Goal: Navigation & Orientation: Go to known website

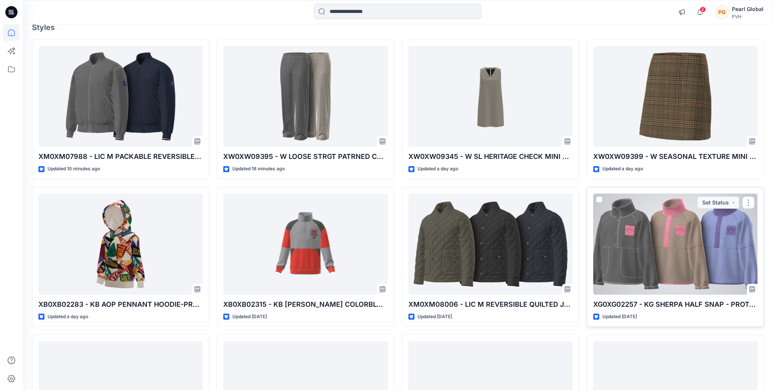
scroll to position [76, 0]
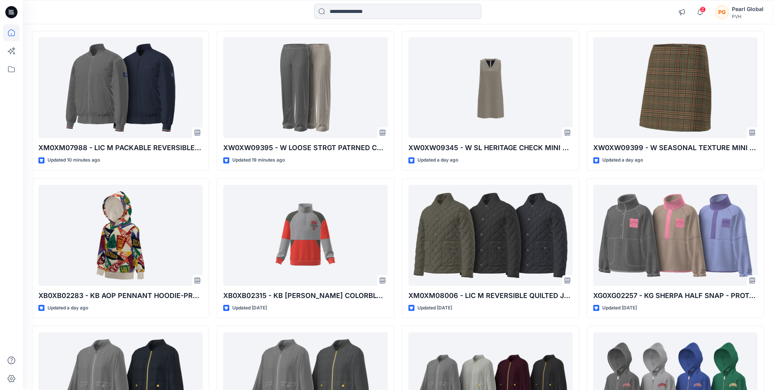
click at [591, 5] on div "2 Notifications Your style XM0XM07988 - LIC M PACKABLE REVERSIBLE BOMBER-PROTO …" at bounding box center [398, 12] width 750 height 17
